Goal: Navigation & Orientation: Go to known website

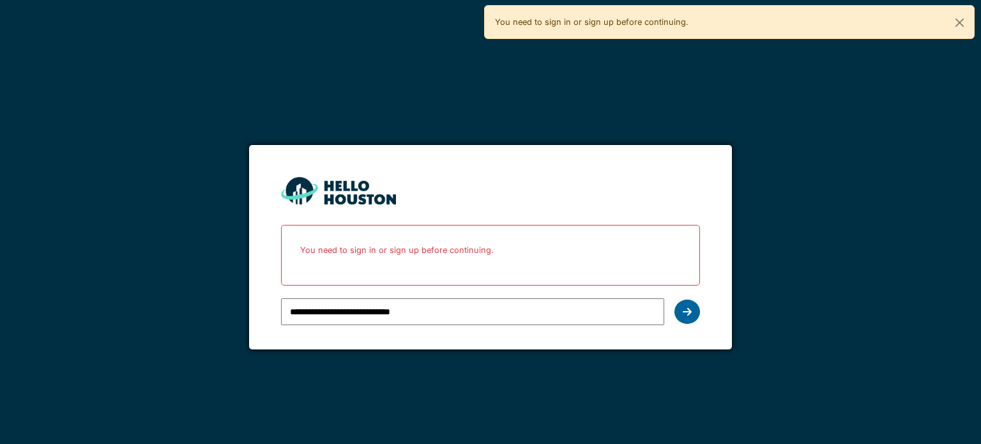
click at [691, 308] on icon at bounding box center [687, 312] width 9 height 10
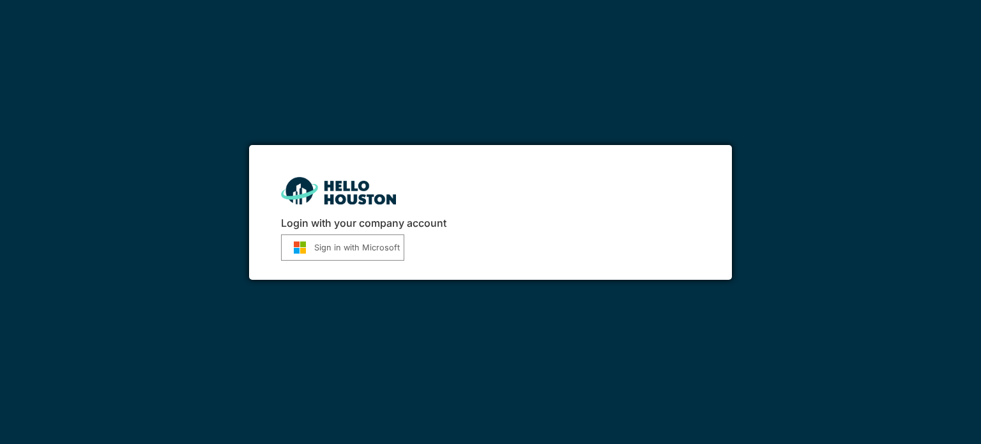
click at [349, 250] on button "Sign in with Microsoft" at bounding box center [342, 247] width 123 height 26
